Goal: Navigation & Orientation: Find specific page/section

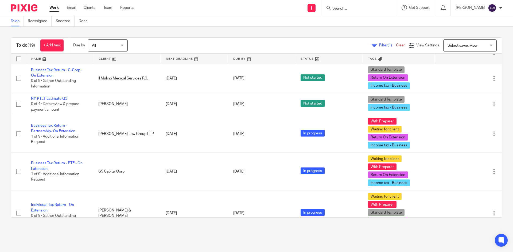
scroll to position [481, 0]
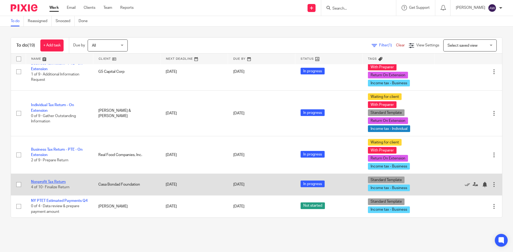
click at [46, 180] on link "Nonprofit Tax Return" at bounding box center [48, 182] width 35 height 4
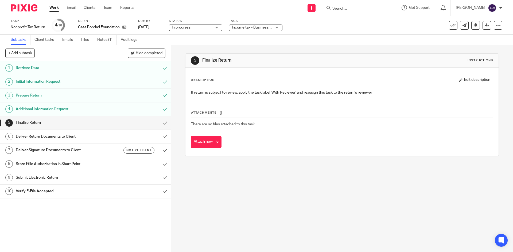
click at [260, 27] on span "Income tax - Business + 1" at bounding box center [253, 28] width 42 height 4
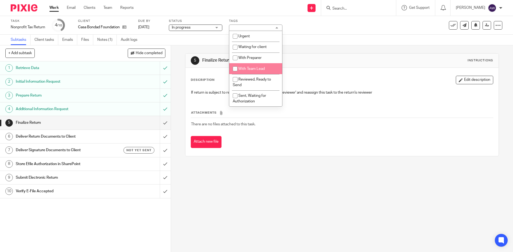
click at [254, 69] on span "With Team Lead" at bounding box center [251, 69] width 26 height 4
checkbox input "true"
click at [326, 58] on h1 "Finalize Return" at bounding box center [277, 61] width 151 height 6
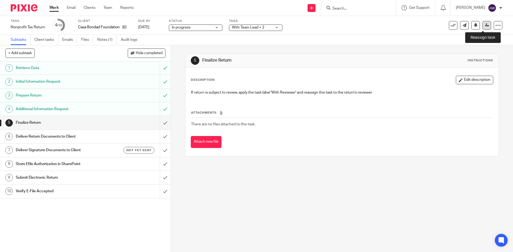
click at [485, 26] on link at bounding box center [487, 25] width 9 height 9
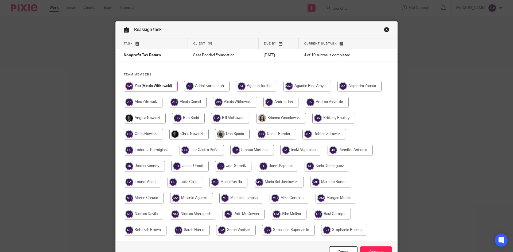
click at [197, 133] on input "radio" at bounding box center [188, 134] width 39 height 11
radio input "true"
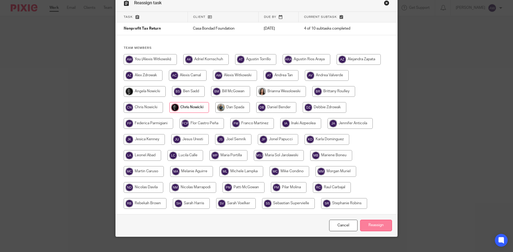
click at [371, 225] on input "Reassign" at bounding box center [376, 225] width 32 height 11
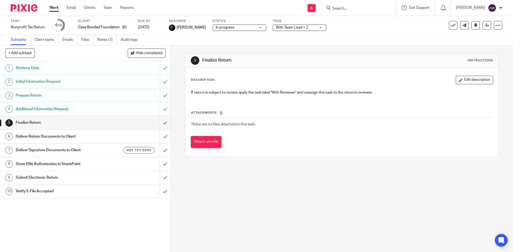
click at [53, 9] on link "Work" at bounding box center [53, 7] width 9 height 5
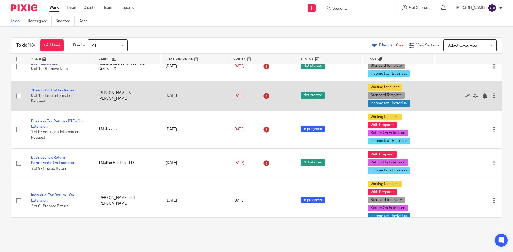
scroll to position [187, 0]
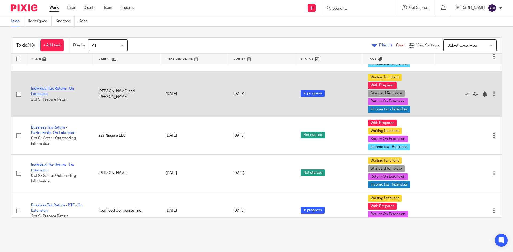
click at [45, 88] on link "Individual Tax Return - On Extension" at bounding box center [52, 91] width 43 height 9
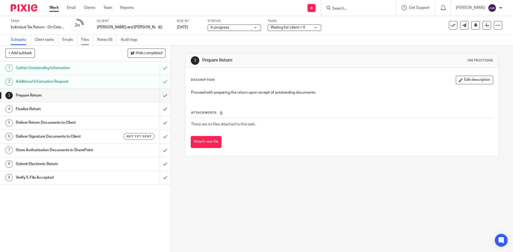
click at [87, 41] on link "Files" at bounding box center [87, 40] width 12 height 10
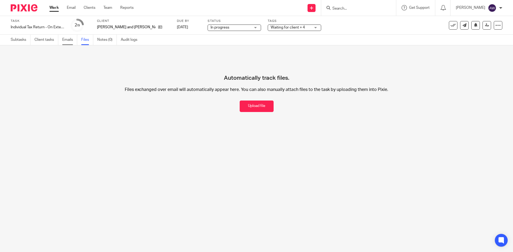
click at [68, 37] on link "Emails" at bounding box center [69, 40] width 15 height 10
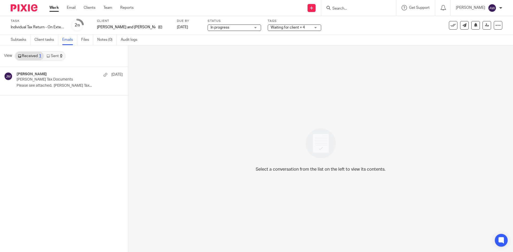
click at [55, 8] on link "Work" at bounding box center [53, 7] width 9 height 5
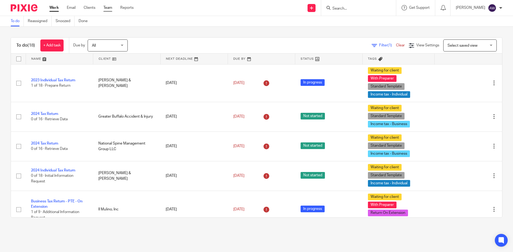
click at [104, 8] on link "Team" at bounding box center [107, 7] width 9 height 5
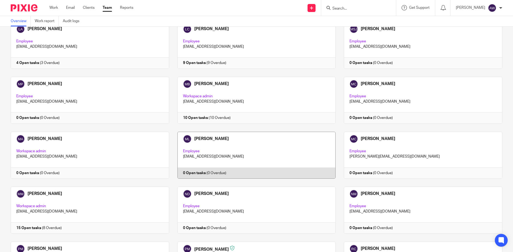
scroll to position [615, 0]
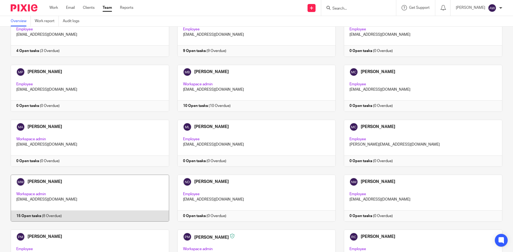
click at [110, 186] on link at bounding box center [85, 198] width 167 height 47
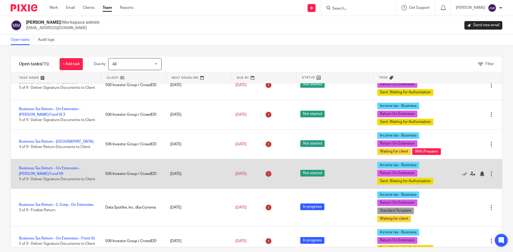
scroll to position [134, 0]
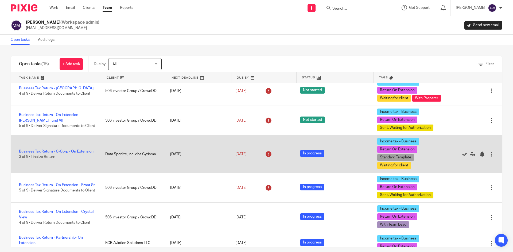
click at [60, 154] on link "Business Tax Return - C-Corp - On Extension" at bounding box center [56, 152] width 75 height 4
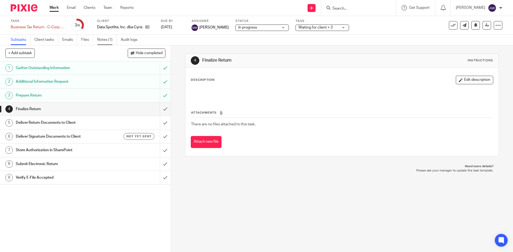
click at [113, 41] on link "Notes (1)" at bounding box center [107, 40] width 20 height 10
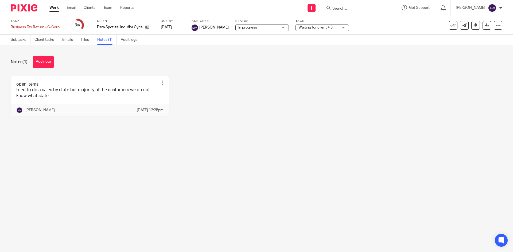
click at [55, 10] on link "Work" at bounding box center [53, 7] width 9 height 5
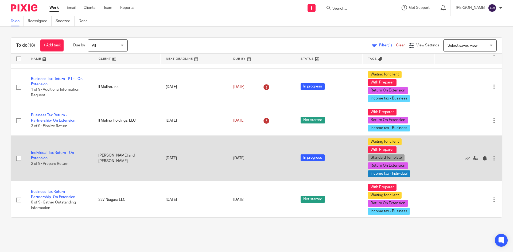
scroll to position [134, 0]
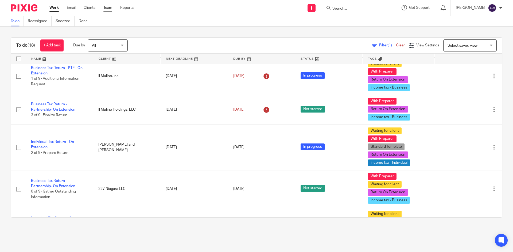
click at [108, 10] on link "Team" at bounding box center [107, 7] width 9 height 5
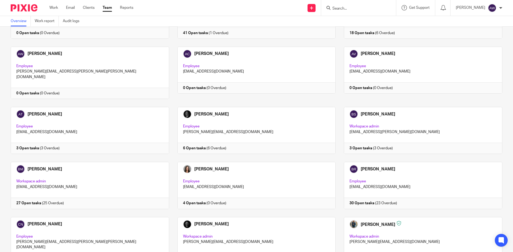
scroll to position [80, 0]
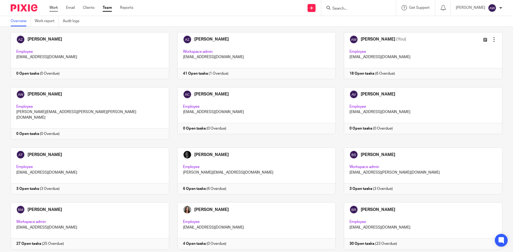
click at [52, 6] on link "Work" at bounding box center [53, 7] width 9 height 5
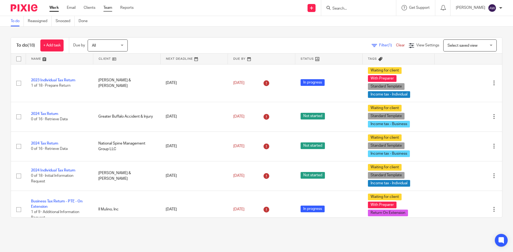
click at [104, 8] on link "Team" at bounding box center [107, 7] width 9 height 5
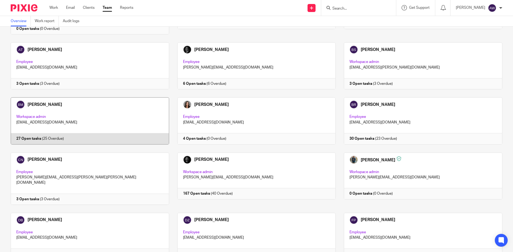
scroll to position [187, 0]
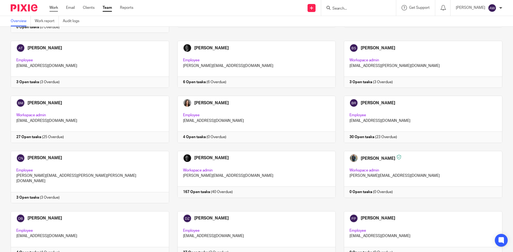
click at [53, 9] on link "Work" at bounding box center [53, 7] width 9 height 5
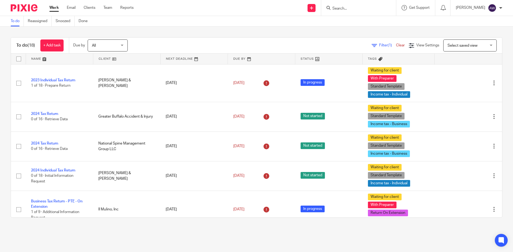
click at [361, 13] on div at bounding box center [358, 8] width 75 height 16
click at [358, 6] on input "Search" at bounding box center [356, 8] width 48 height 5
type input "nob"
click at [358, 17] on div "Nob le Wealth Partners" at bounding box center [364, 21] width 75 height 17
click at [356, 19] on link at bounding box center [364, 21] width 66 height 8
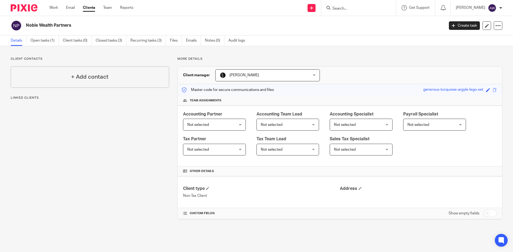
click at [40, 40] on link "Open tasks (1)" at bounding box center [44, 41] width 28 height 10
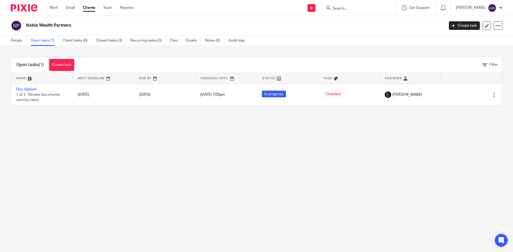
click at [54, 4] on div "Work Email Clients Team Reports Work Email Clients Team Reports Settings" at bounding box center [92, 8] width 97 height 16
click at [52, 6] on link "Work" at bounding box center [53, 7] width 9 height 5
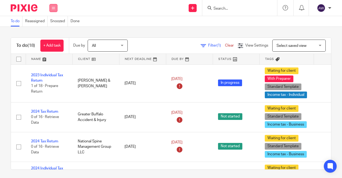
click at [50, 7] on button at bounding box center [53, 8] width 8 height 8
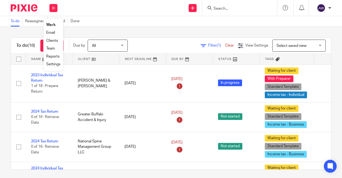
click at [55, 49] on link "Team" at bounding box center [50, 48] width 9 height 4
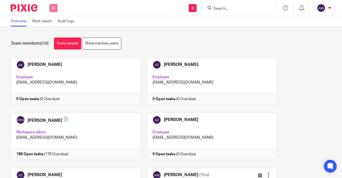
click at [53, 10] on button at bounding box center [53, 8] width 8 height 8
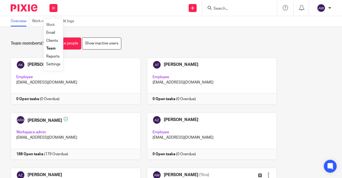
click at [55, 22] on li "Work" at bounding box center [53, 25] width 14 height 8
click at [49, 25] on link "Work" at bounding box center [50, 25] width 9 height 4
